Goal: Find contact information: Obtain details needed to contact an individual or organization

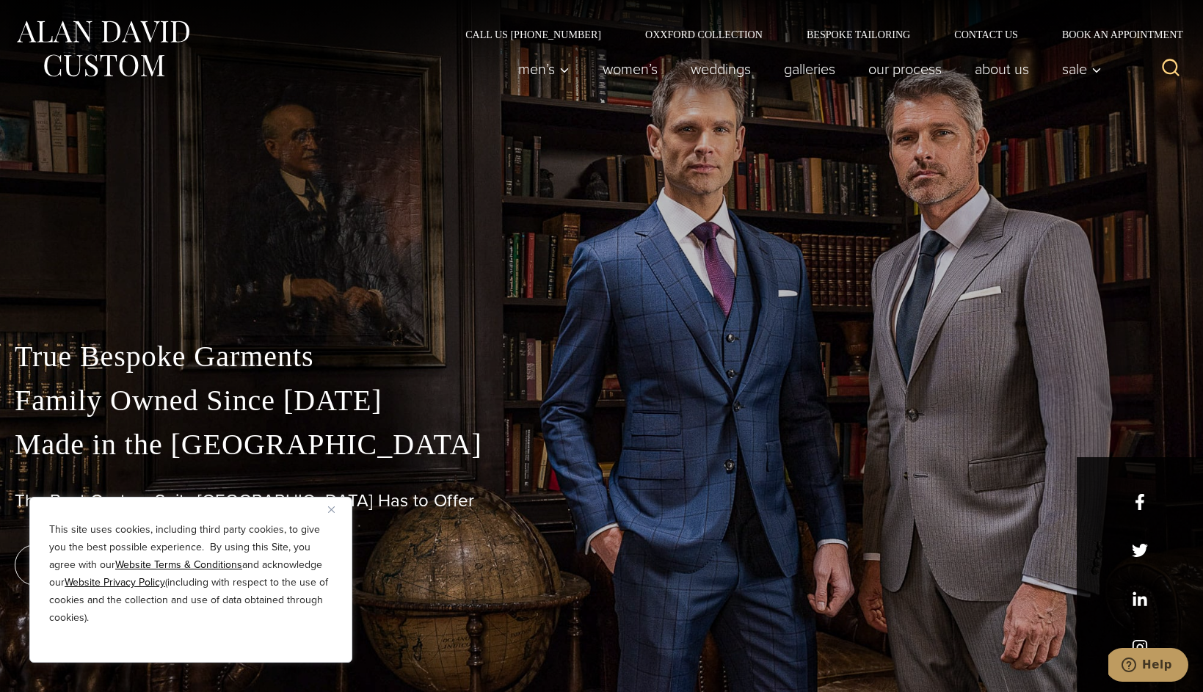
click at [330, 504] on button "Close" at bounding box center [337, 510] width 18 height 18
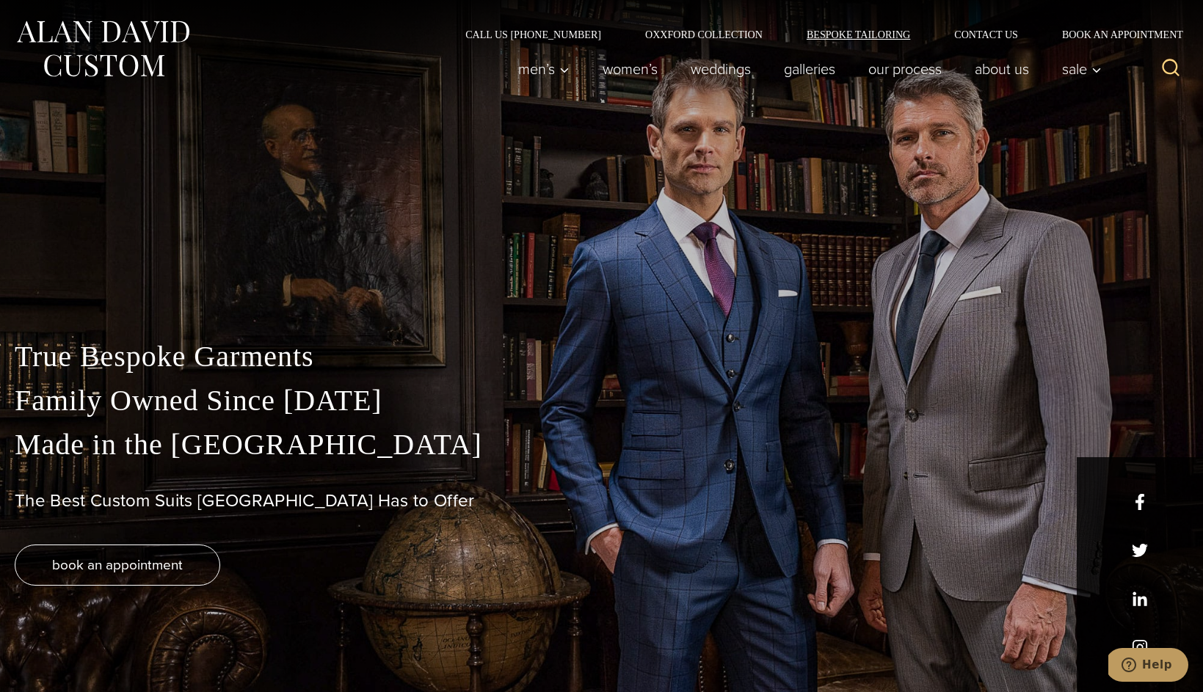
click at [883, 40] on link "Bespoke Tailoring" at bounding box center [859, 34] width 148 height 10
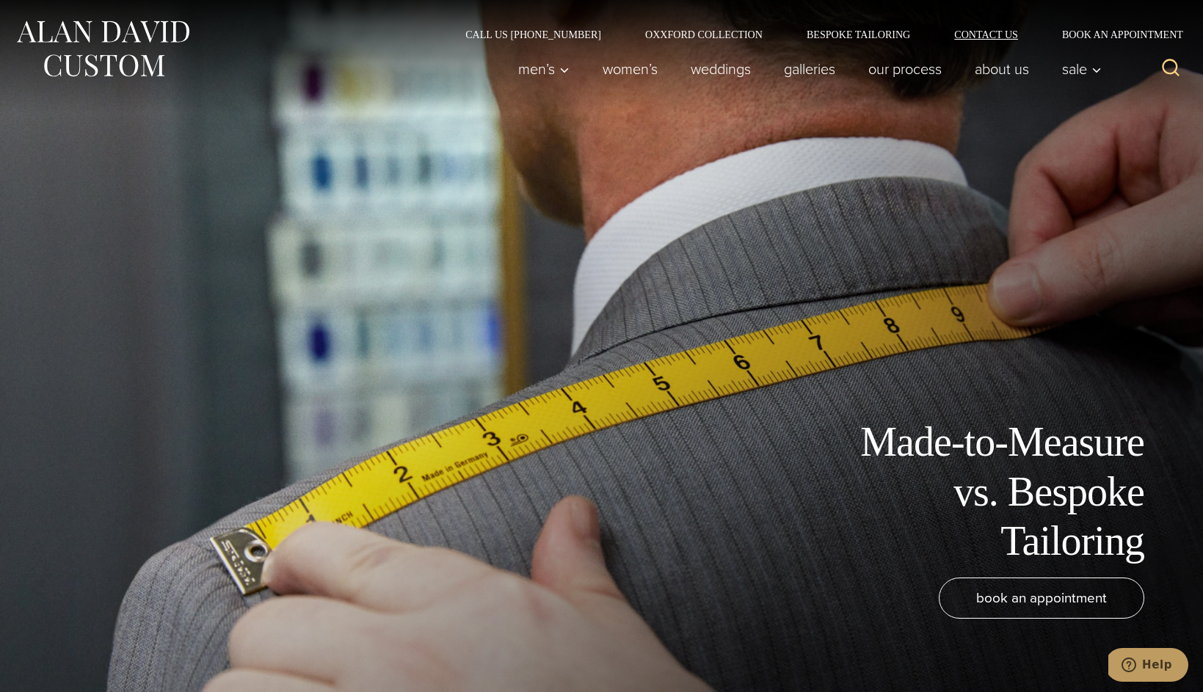
click at [996, 32] on link "Contact Us" at bounding box center [987, 34] width 108 height 10
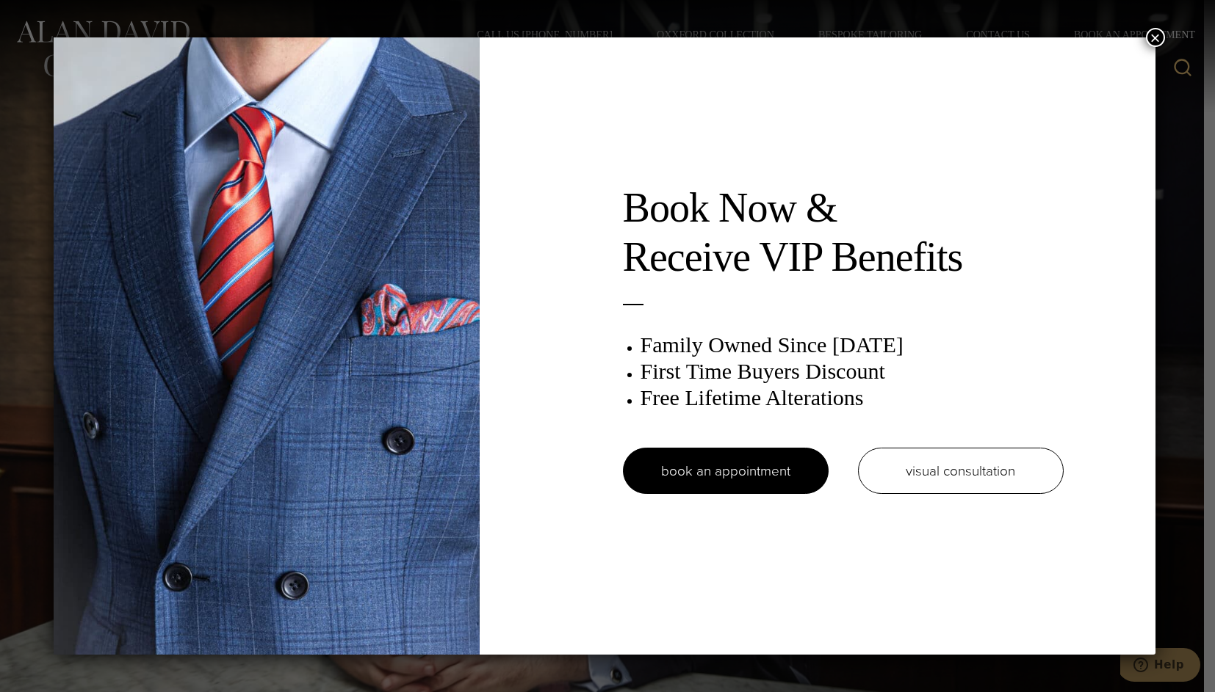
click at [1160, 37] on button "×" at bounding box center [1154, 37] width 19 height 19
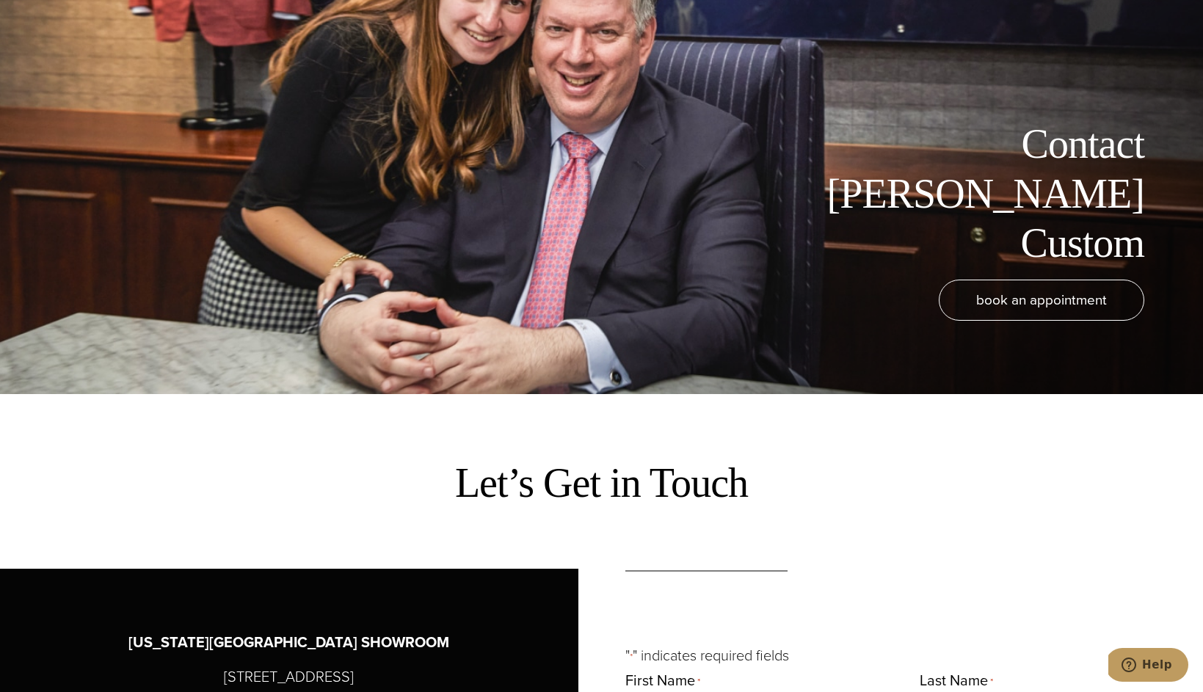
scroll to position [616, 0]
